Goal: Download file/media

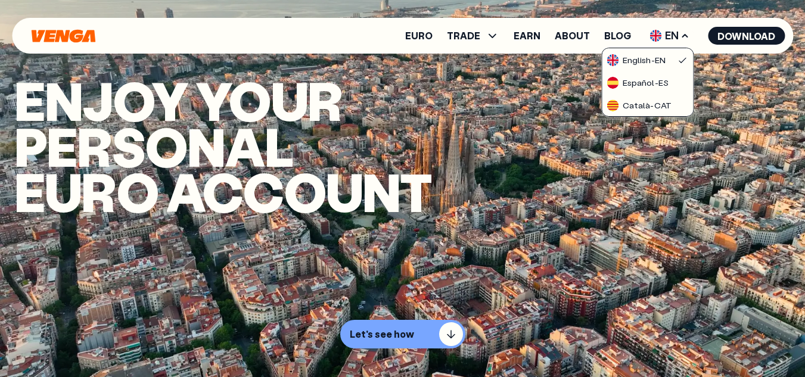
click at [677, 37] on span "EN" at bounding box center [669, 35] width 48 height 19
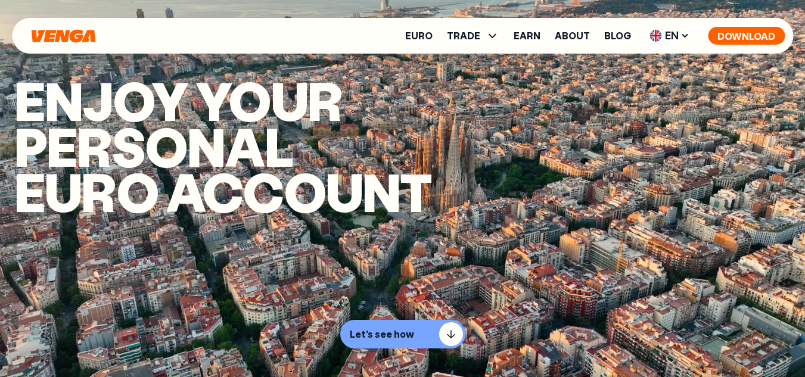
click at [746, 36] on button "Download" at bounding box center [746, 36] width 77 height 18
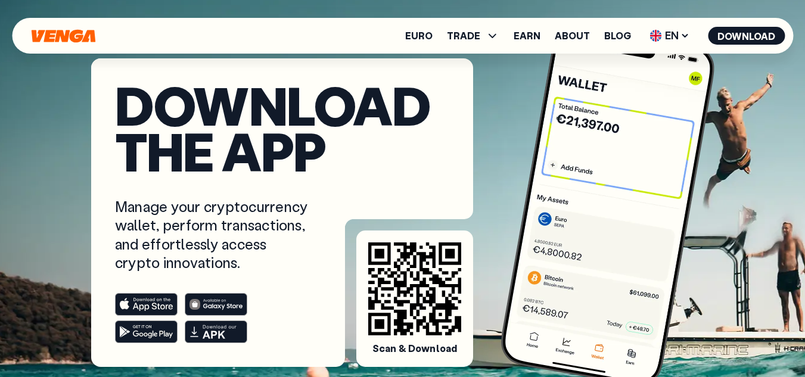
scroll to position [79, 0]
